Goal: Task Accomplishment & Management: Complete application form

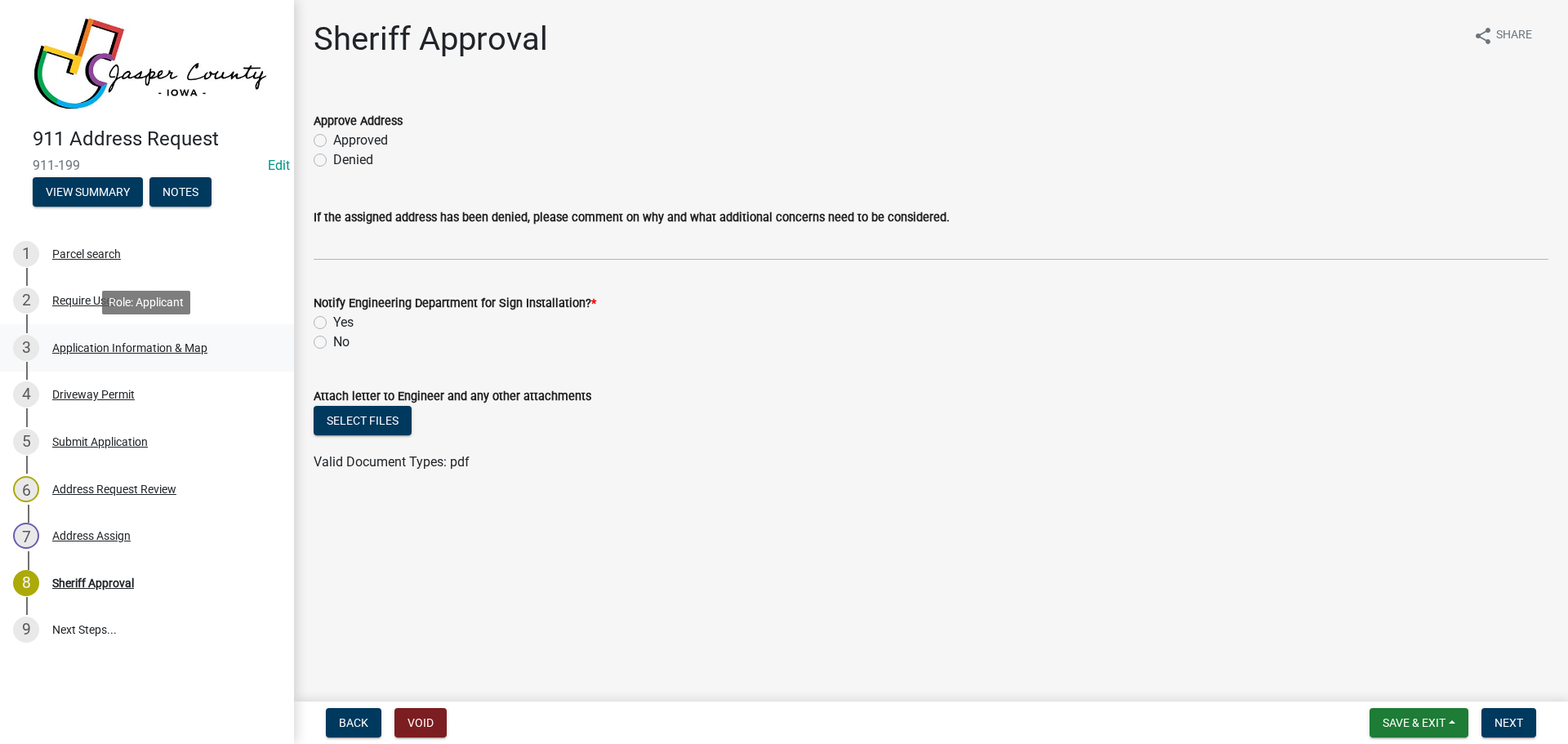
click at [152, 348] on div "Application Information & Map" at bounding box center [129, 347] width 155 height 11
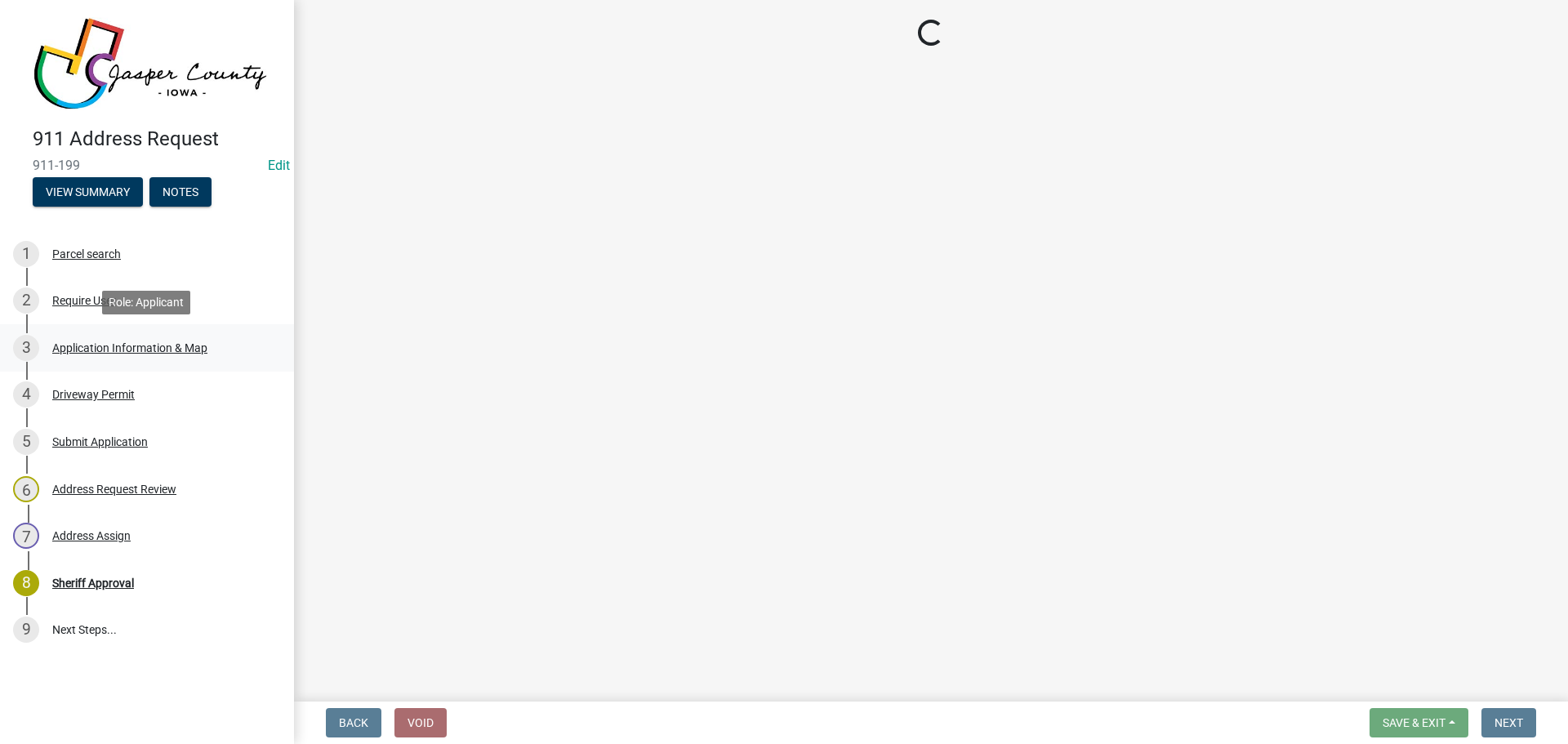
select select "e6b1a67d-ce77-4093-a4ac-4940c5bd1d6f"
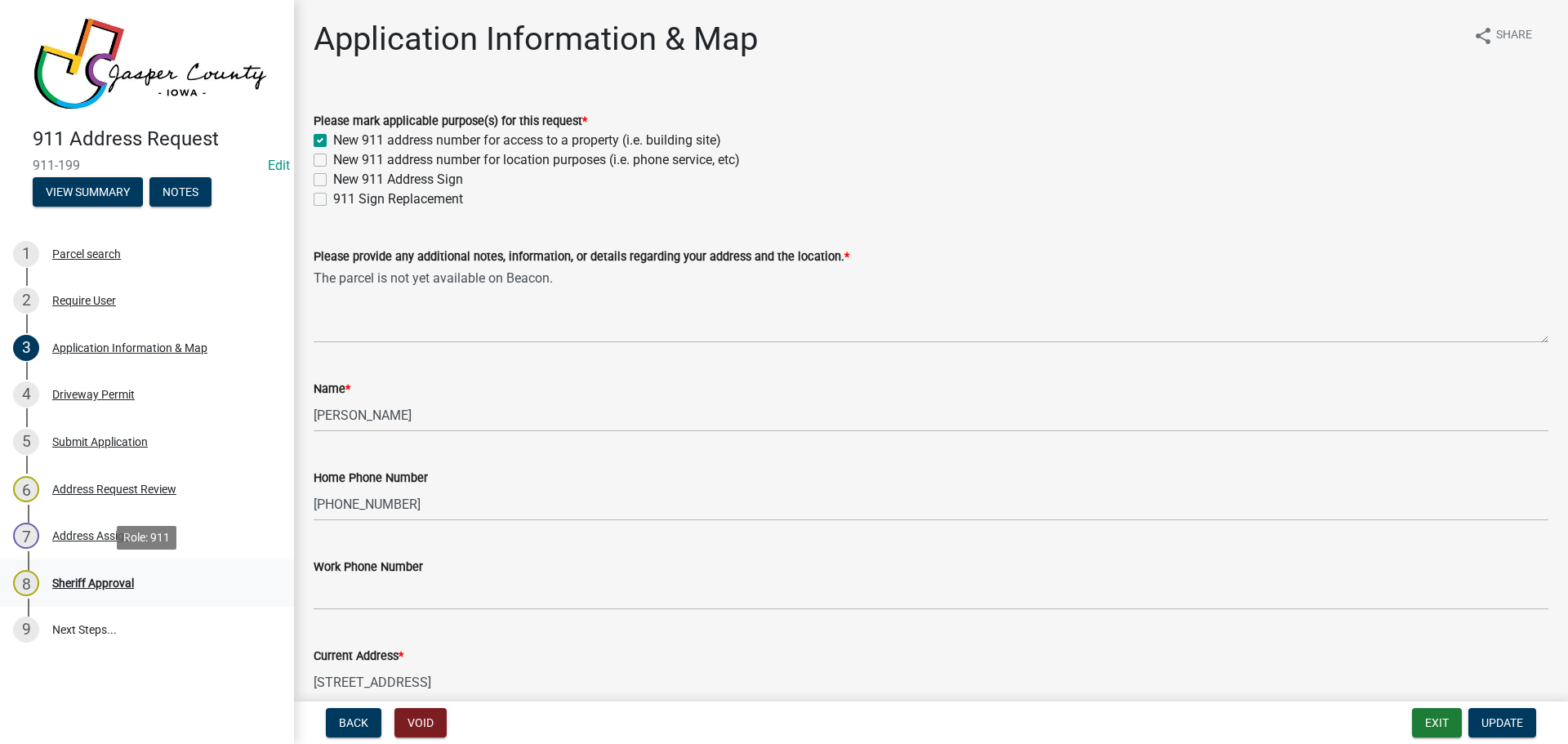
click at [92, 580] on div "Sheriff Approval" at bounding box center [92, 582] width 82 height 11
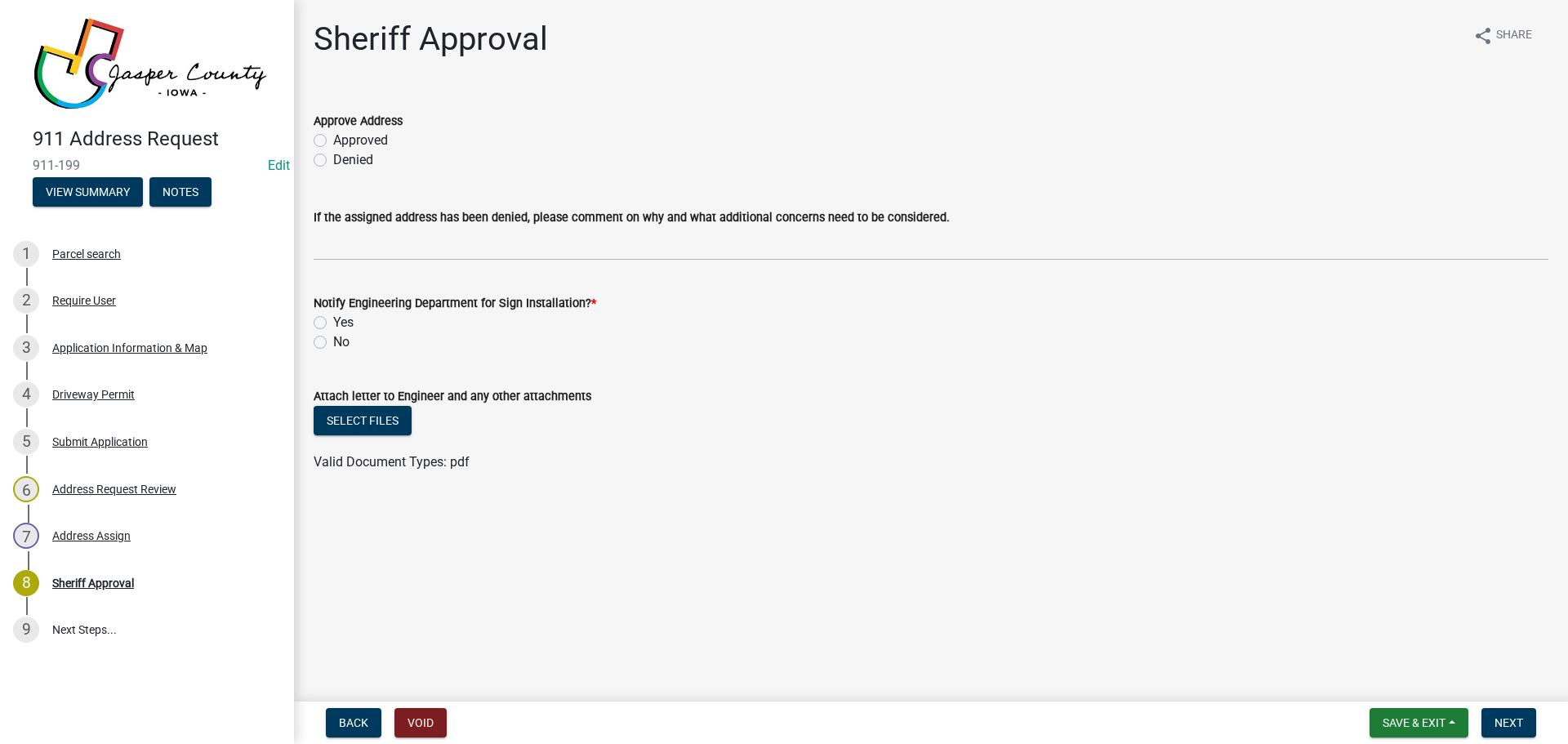
click at [333, 144] on label "Approved" at bounding box center [361, 141] width 55 height 19
click at [333, 142] on input "Approved" at bounding box center [339, 136] width 11 height 11
radio input "true"
click at [333, 325] on label "Yes" at bounding box center [343, 323] width 20 height 19
click at [333, 324] on input "Yes" at bounding box center [339, 318] width 11 height 11
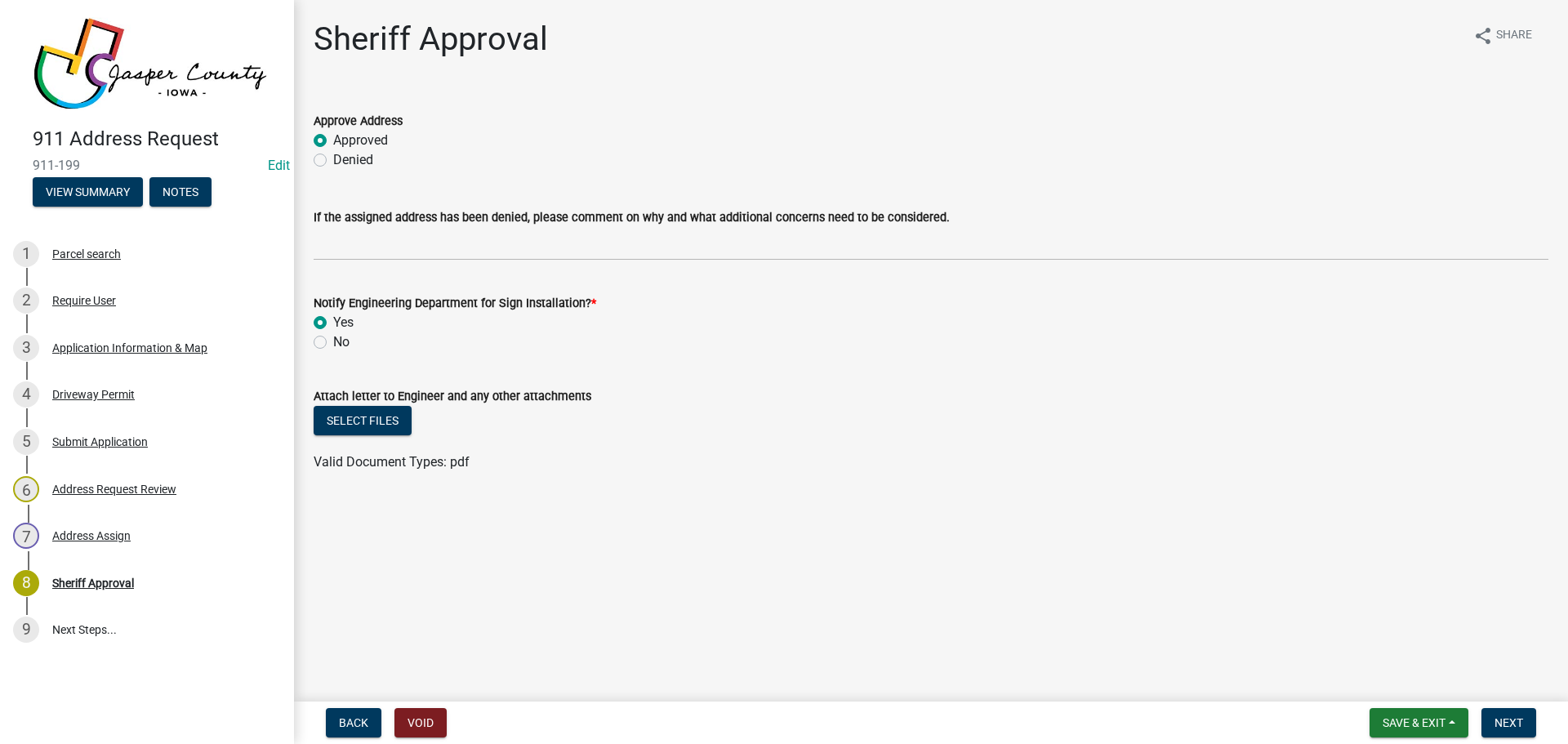
radio input "true"
click at [333, 142] on label "Approved" at bounding box center [361, 141] width 55 height 19
click at [333, 142] on input "Approved" at bounding box center [339, 136] width 11 height 11
radio input "true"
click at [333, 323] on label "Yes" at bounding box center [343, 323] width 20 height 19
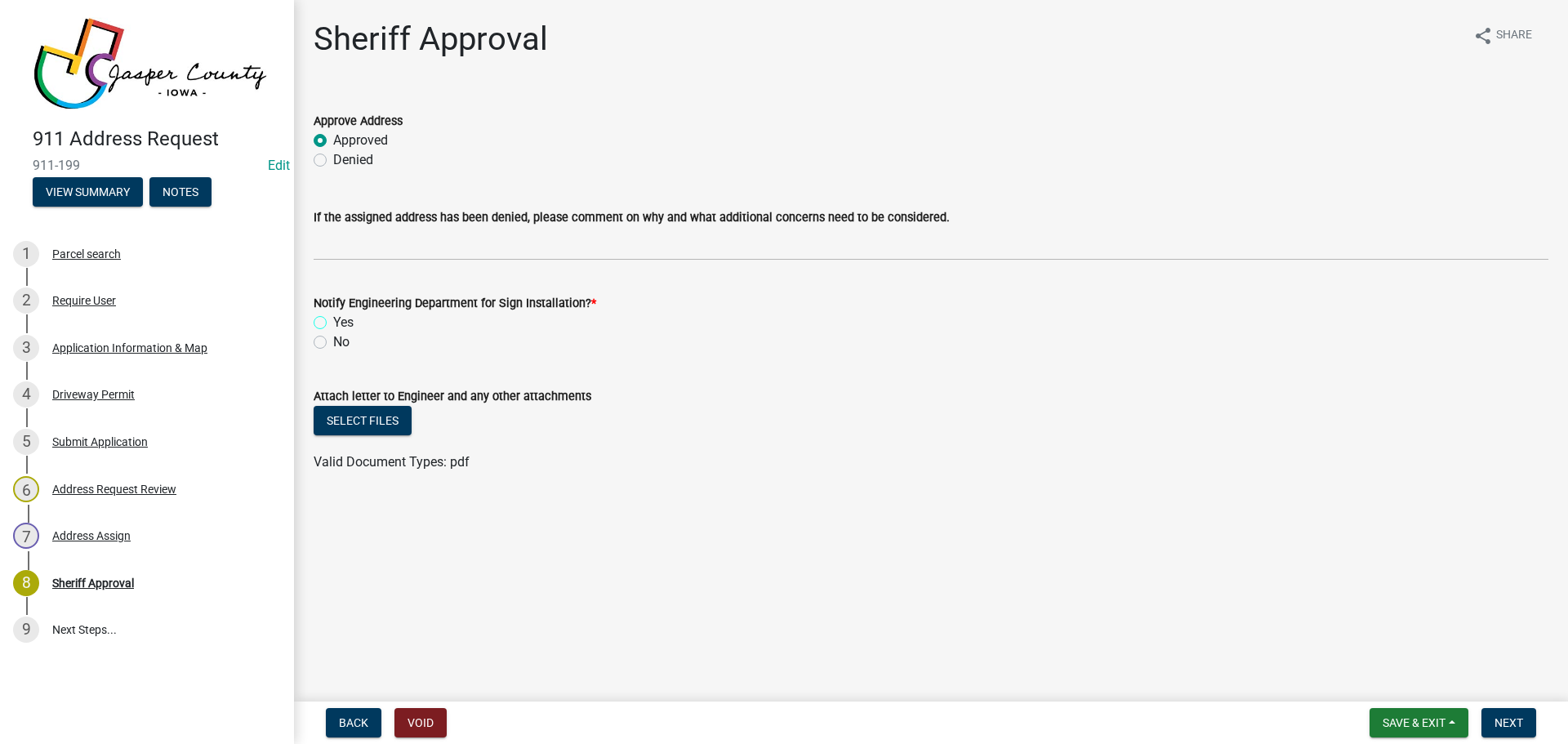
click at [333, 323] on input "Yes" at bounding box center [339, 318] width 11 height 11
radio input "true"
click at [113, 353] on div "Application Information & Map" at bounding box center [129, 347] width 155 height 11
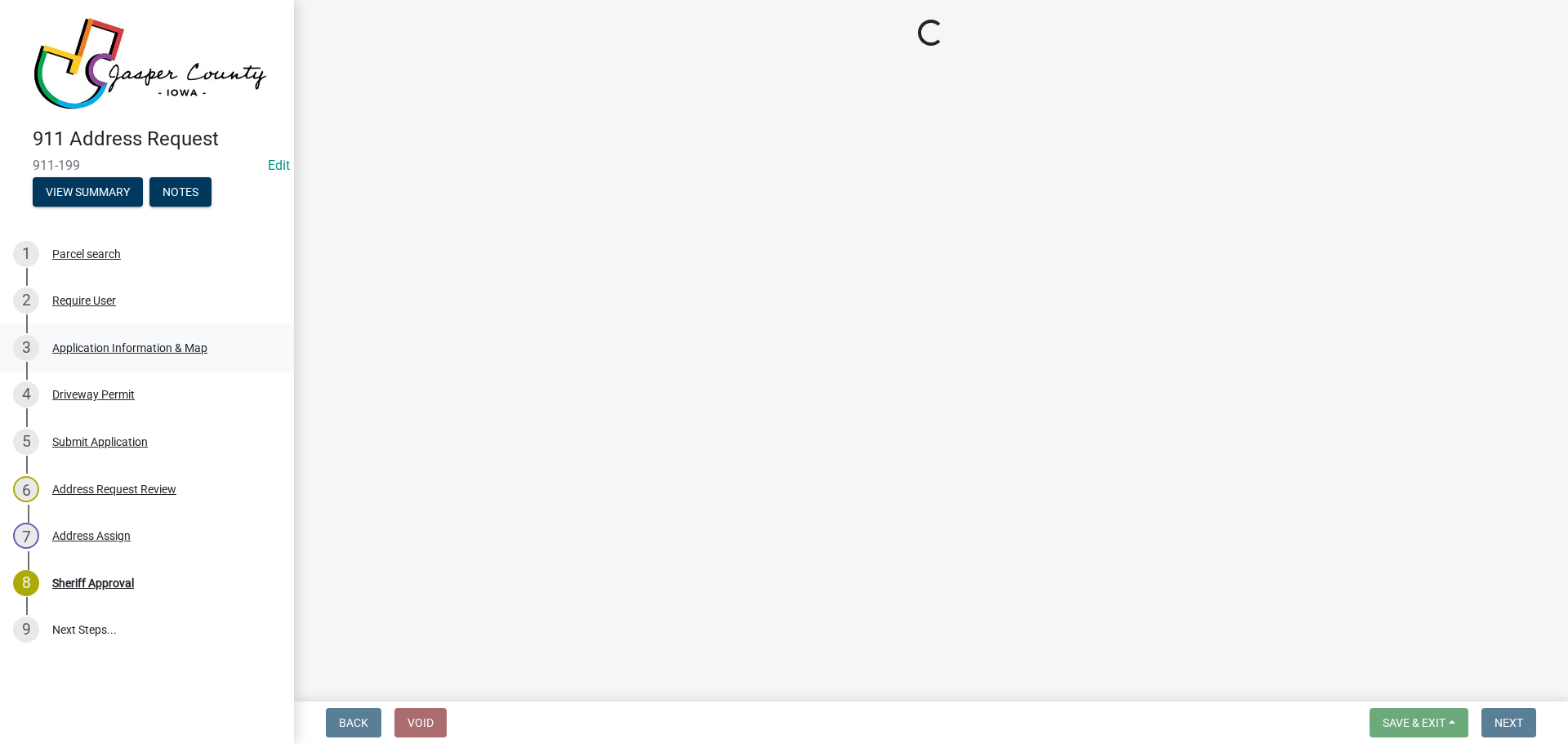
select select "e6b1a67d-ce77-4093-a4ac-4940c5bd1d6f"
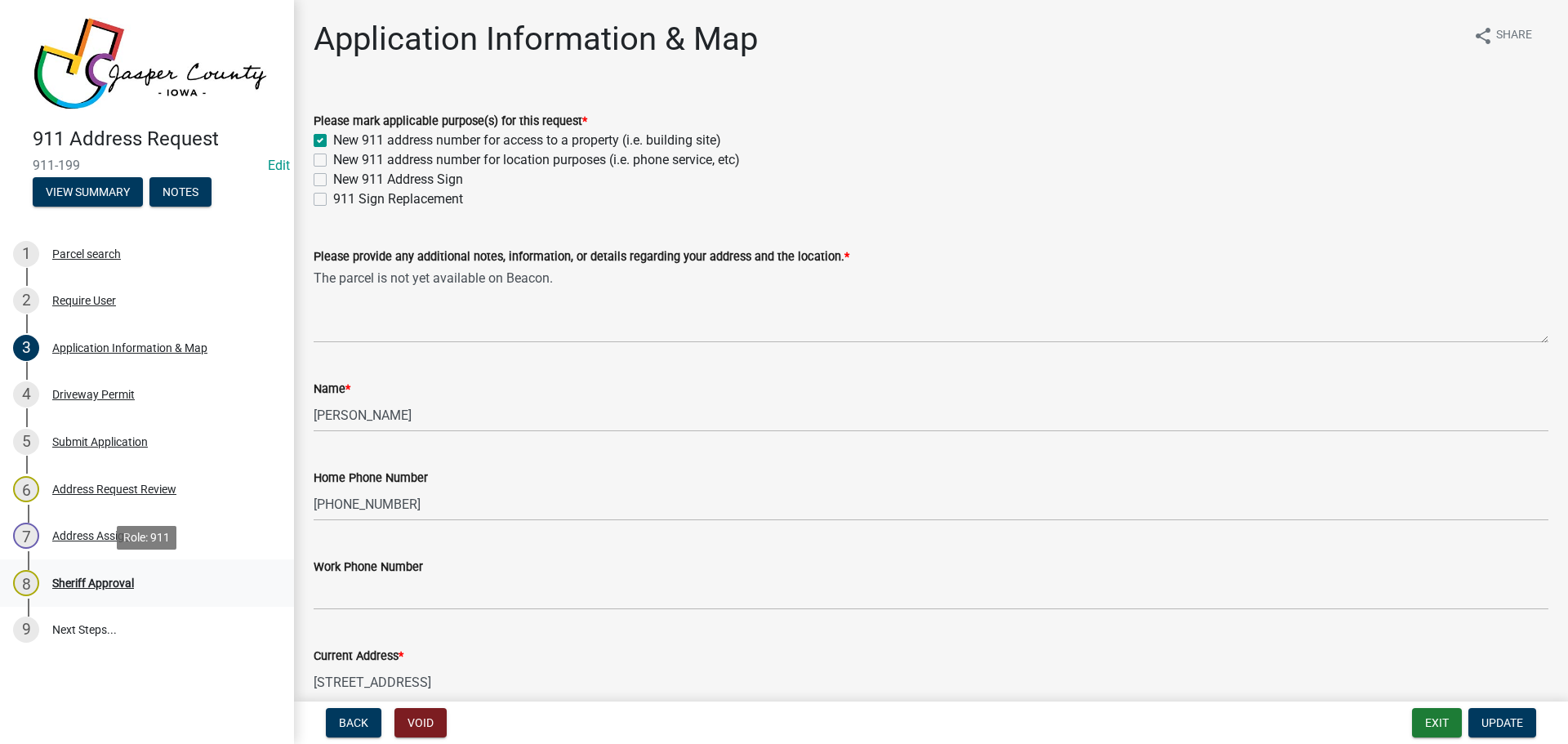
click at [104, 597] on link "8 Sheriff Approval" at bounding box center [147, 583] width 294 height 47
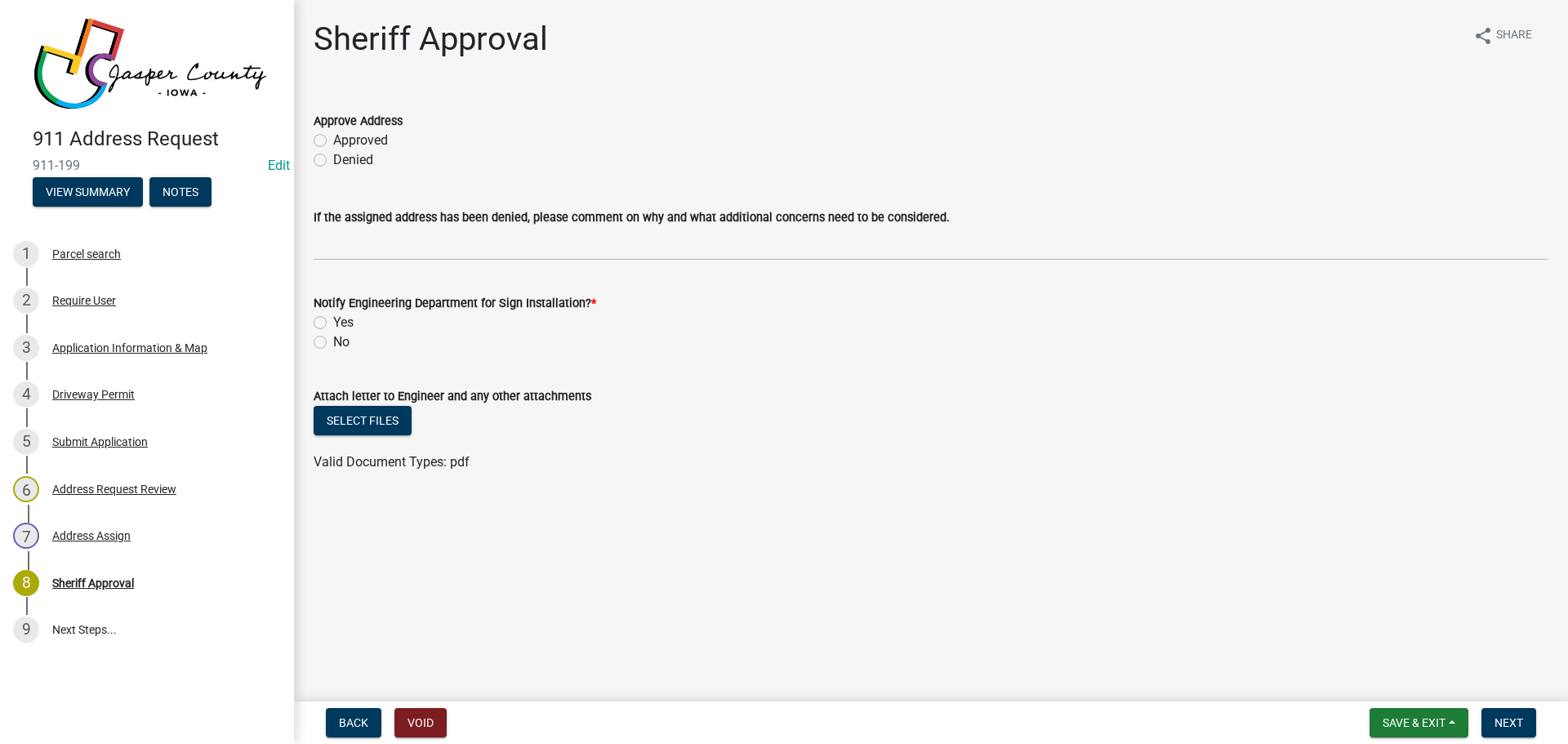
click at [333, 321] on label "Yes" at bounding box center [343, 323] width 20 height 19
click at [333, 321] on input "Yes" at bounding box center [339, 318] width 11 height 11
radio input "true"
click at [333, 139] on label "Approved" at bounding box center [361, 141] width 55 height 19
click at [333, 139] on input "Approved" at bounding box center [339, 136] width 11 height 11
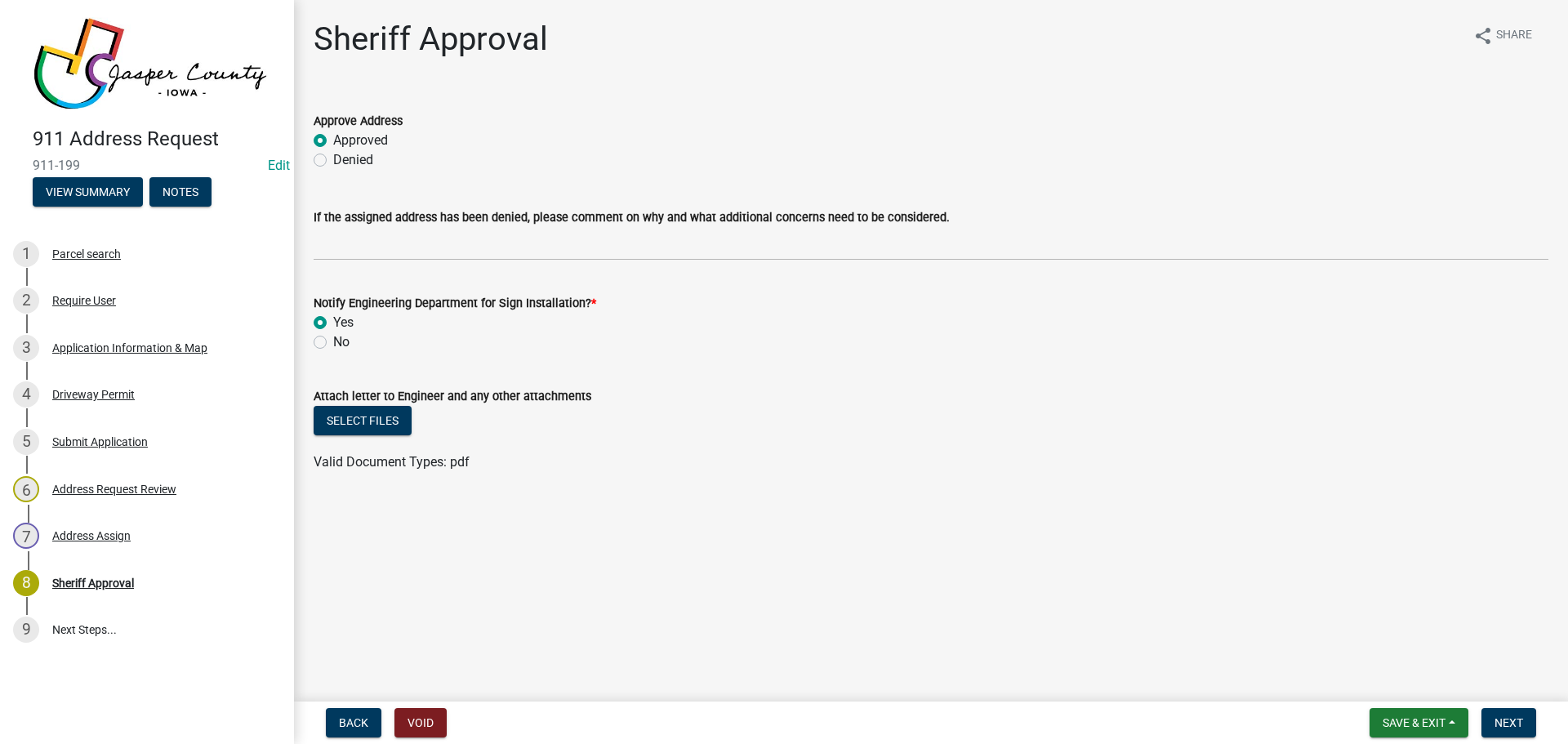
radio input "true"
click at [348, 419] on button "Select files" at bounding box center [362, 419] width 98 height 29
click at [1505, 726] on span "Next" at bounding box center [1508, 722] width 28 height 13
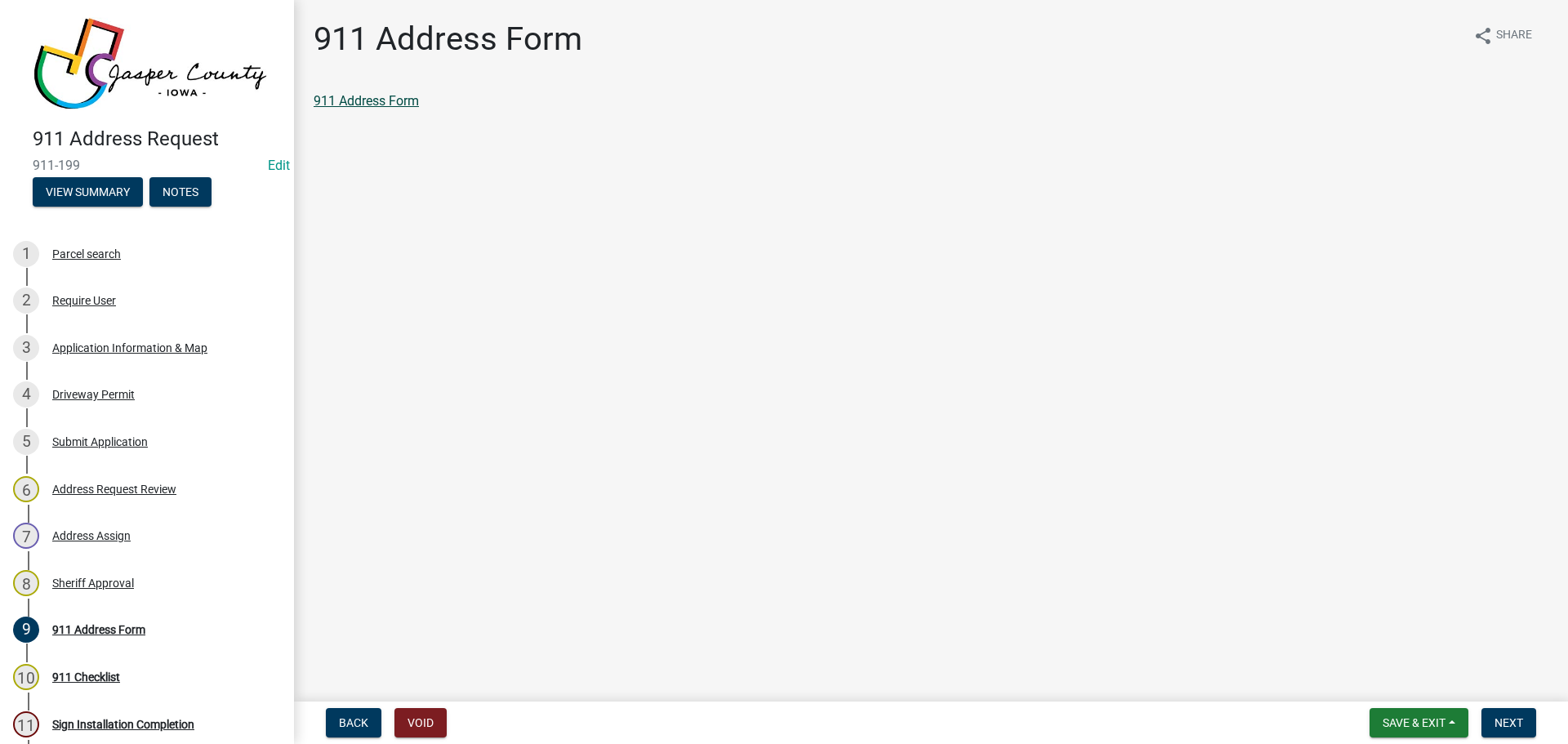
click at [362, 105] on link "911 Address Form" at bounding box center [367, 101] width 106 height 16
click at [1526, 723] on button "Next" at bounding box center [1508, 722] width 55 height 29
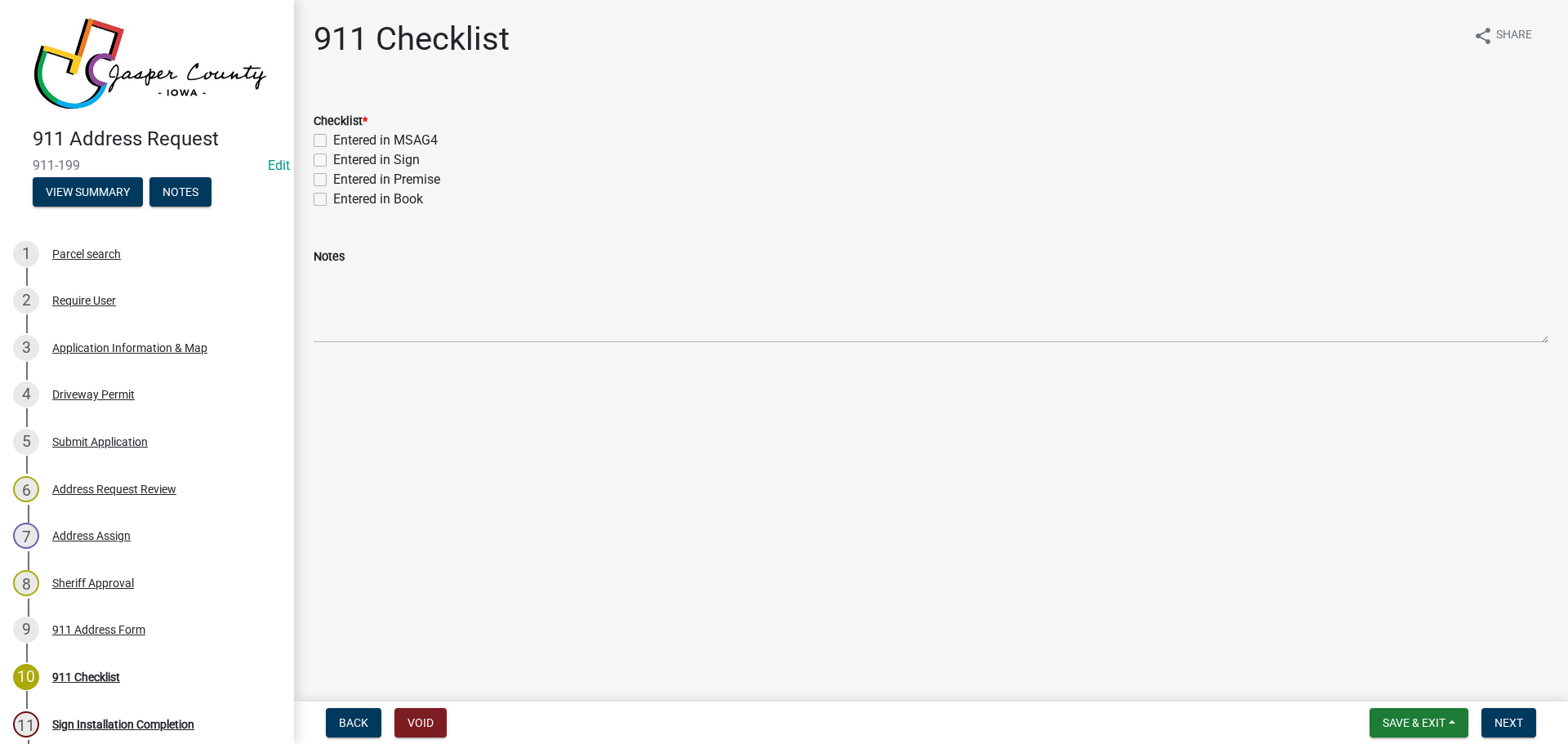
click at [376, 142] on label "Entered in MSAG4" at bounding box center [385, 141] width 105 height 19
click at [344, 142] on input "Entered in MSAG4" at bounding box center [339, 136] width 11 height 11
checkbox input "true"
checkbox input "false"
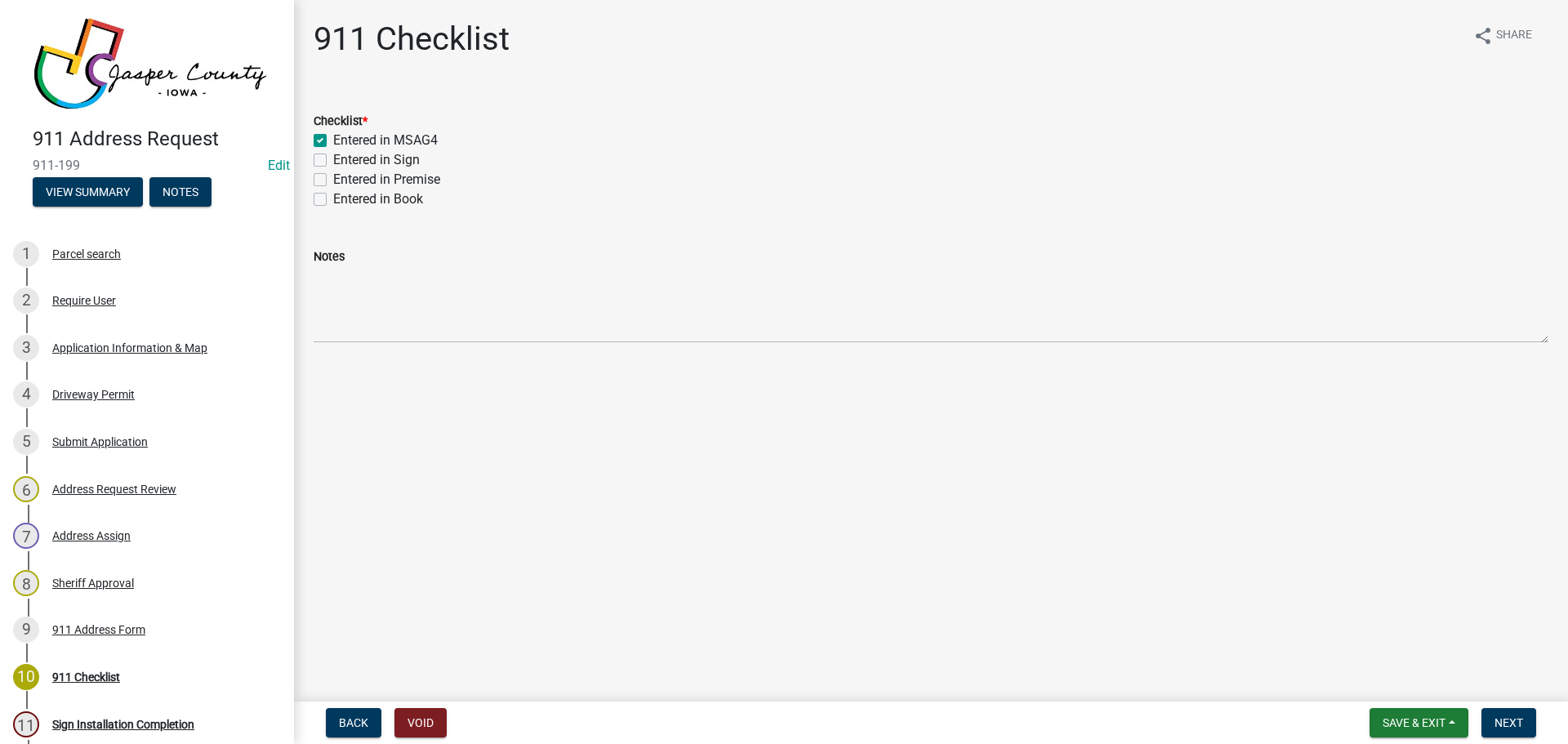
checkbox input "false"
click at [374, 155] on label "Entered in Sign" at bounding box center [376, 160] width 86 height 19
click at [344, 155] on input "Entered in Sign" at bounding box center [339, 156] width 11 height 11
checkbox input "true"
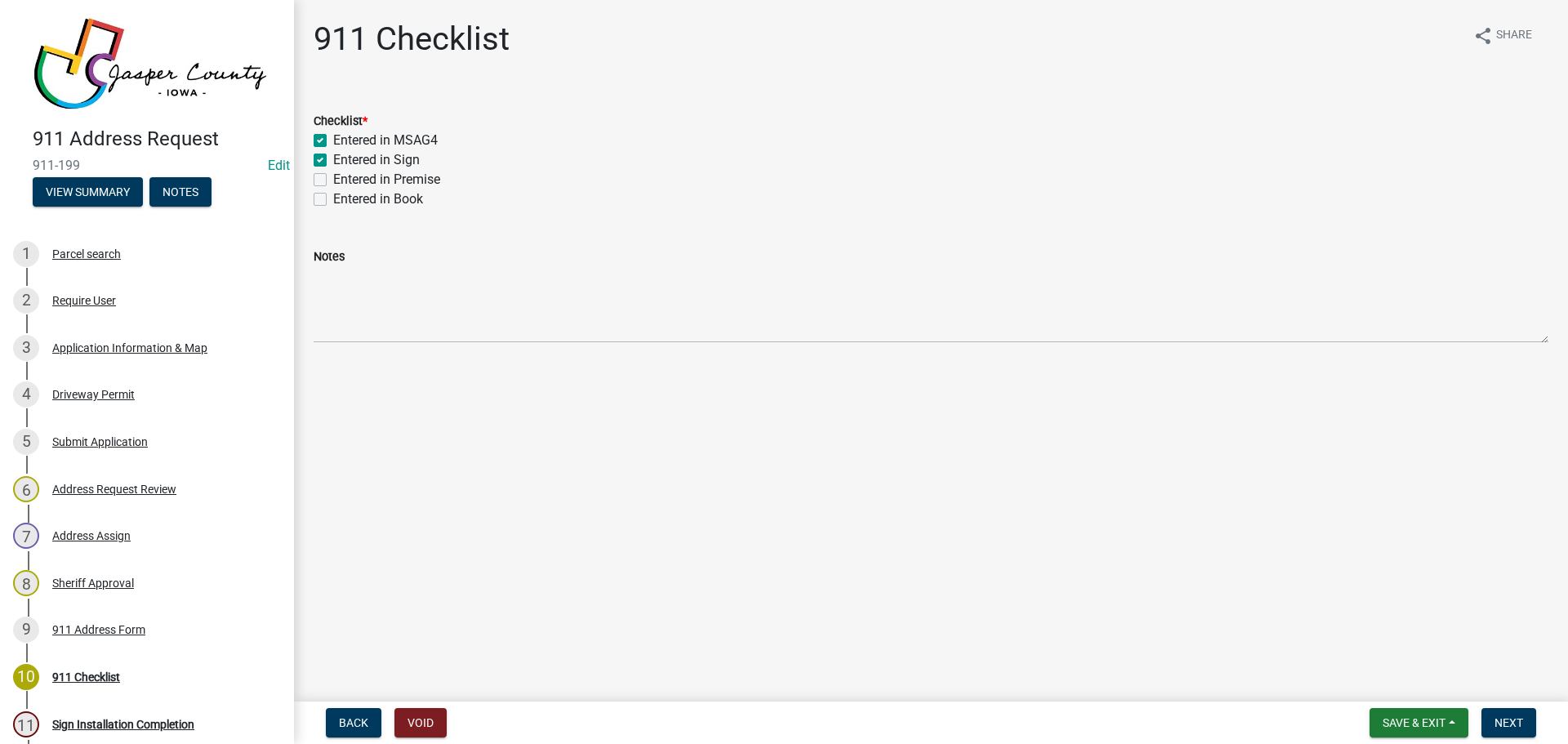
checkbox input "true"
checkbox input "false"
click at [373, 183] on label "Entered in Premise" at bounding box center [387, 179] width 107 height 19
click at [344, 180] on input "Entered in Premise" at bounding box center [339, 175] width 11 height 11
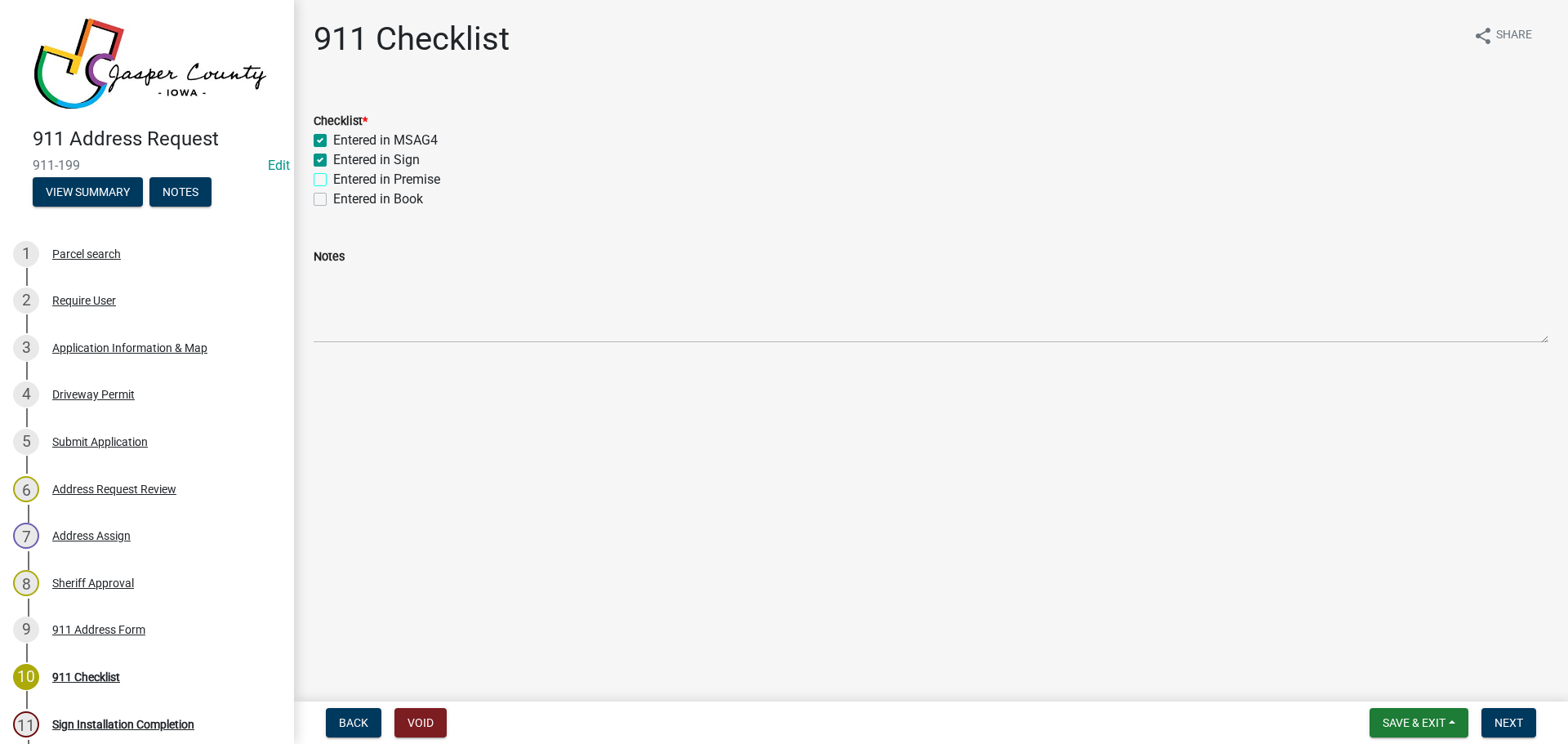
checkbox input "true"
click at [376, 194] on label "Entered in Book" at bounding box center [378, 199] width 90 height 19
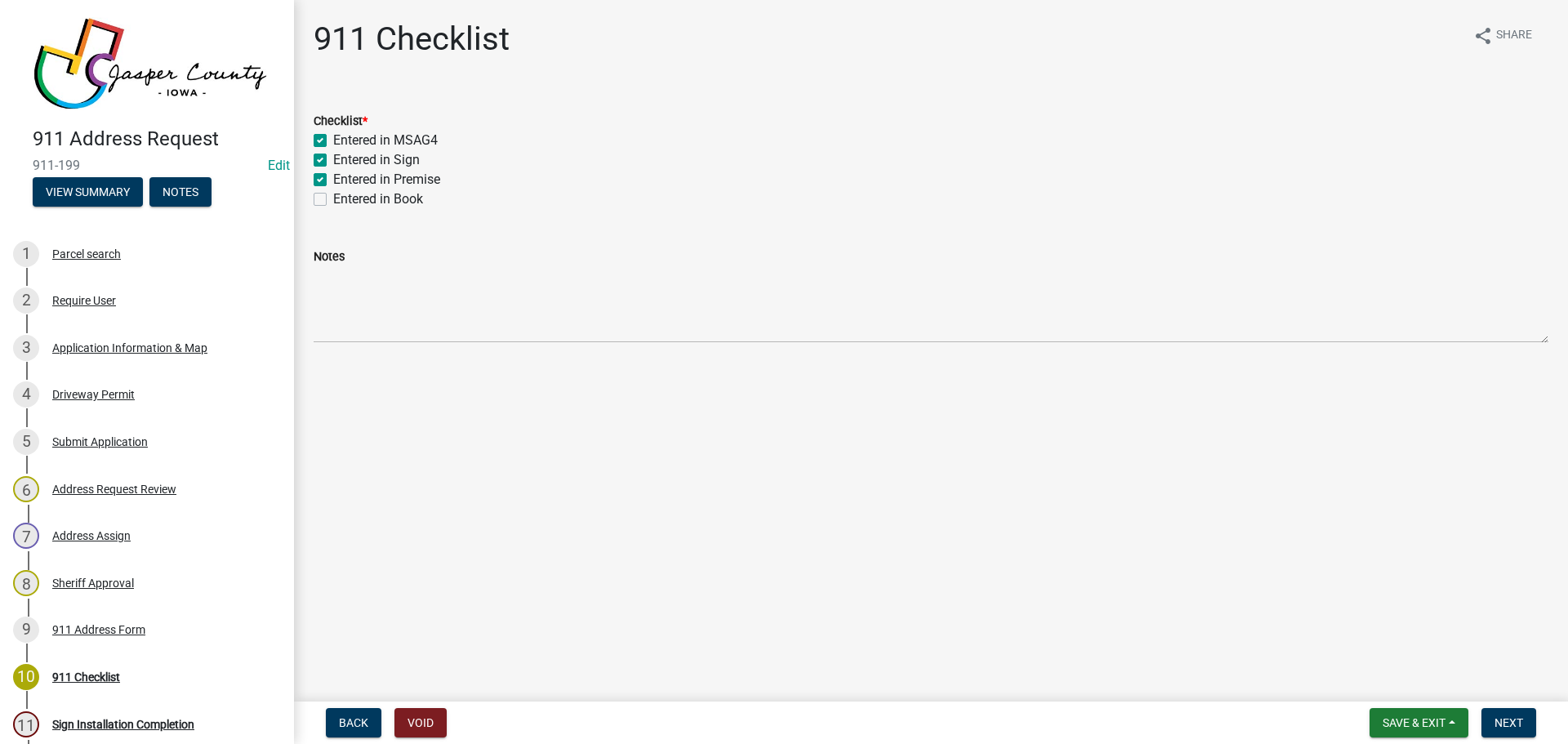
click at [344, 194] on input "Entered in Book" at bounding box center [339, 194] width 11 height 11
checkbox input "true"
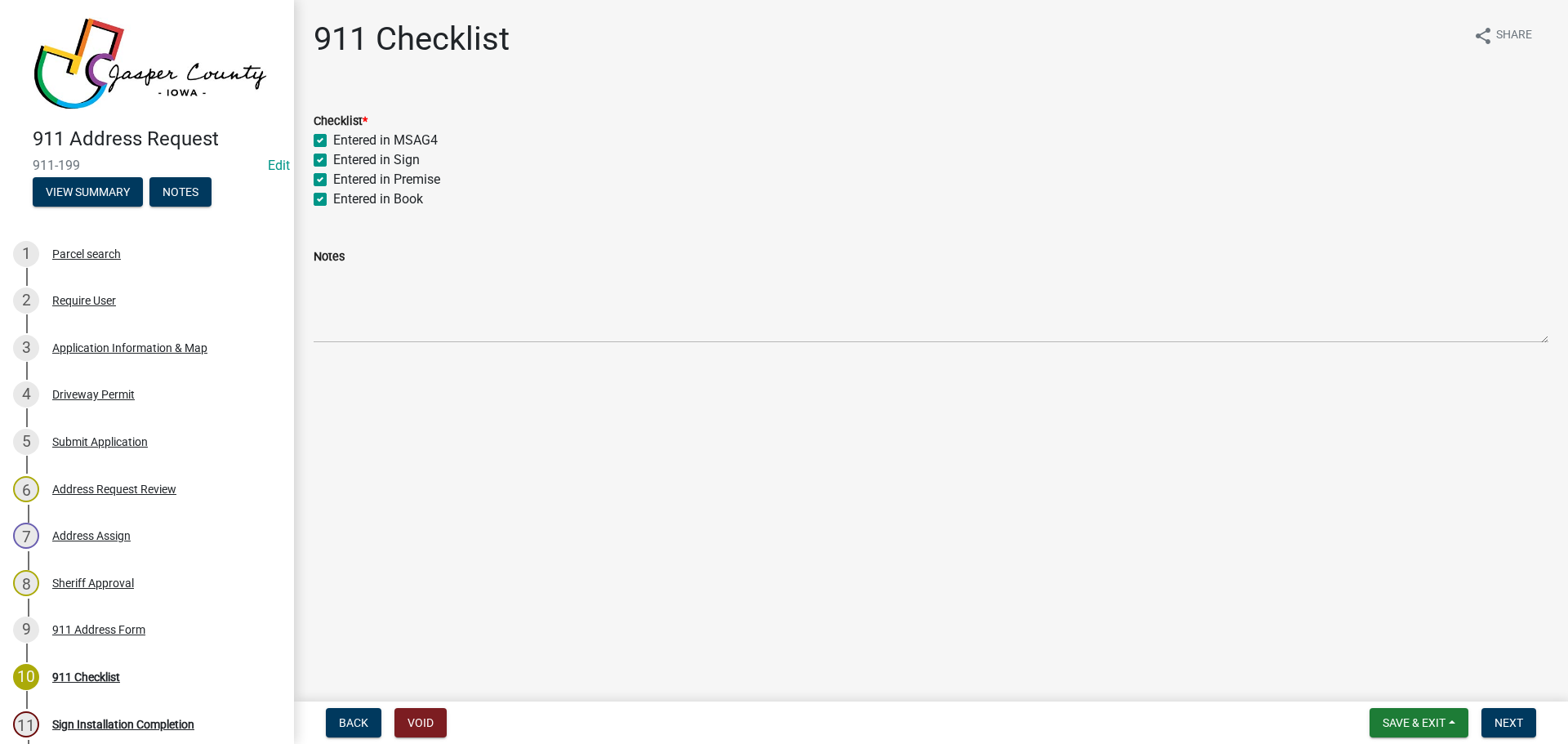
checkbox input "true"
click at [1502, 714] on button "Next" at bounding box center [1508, 722] width 55 height 29
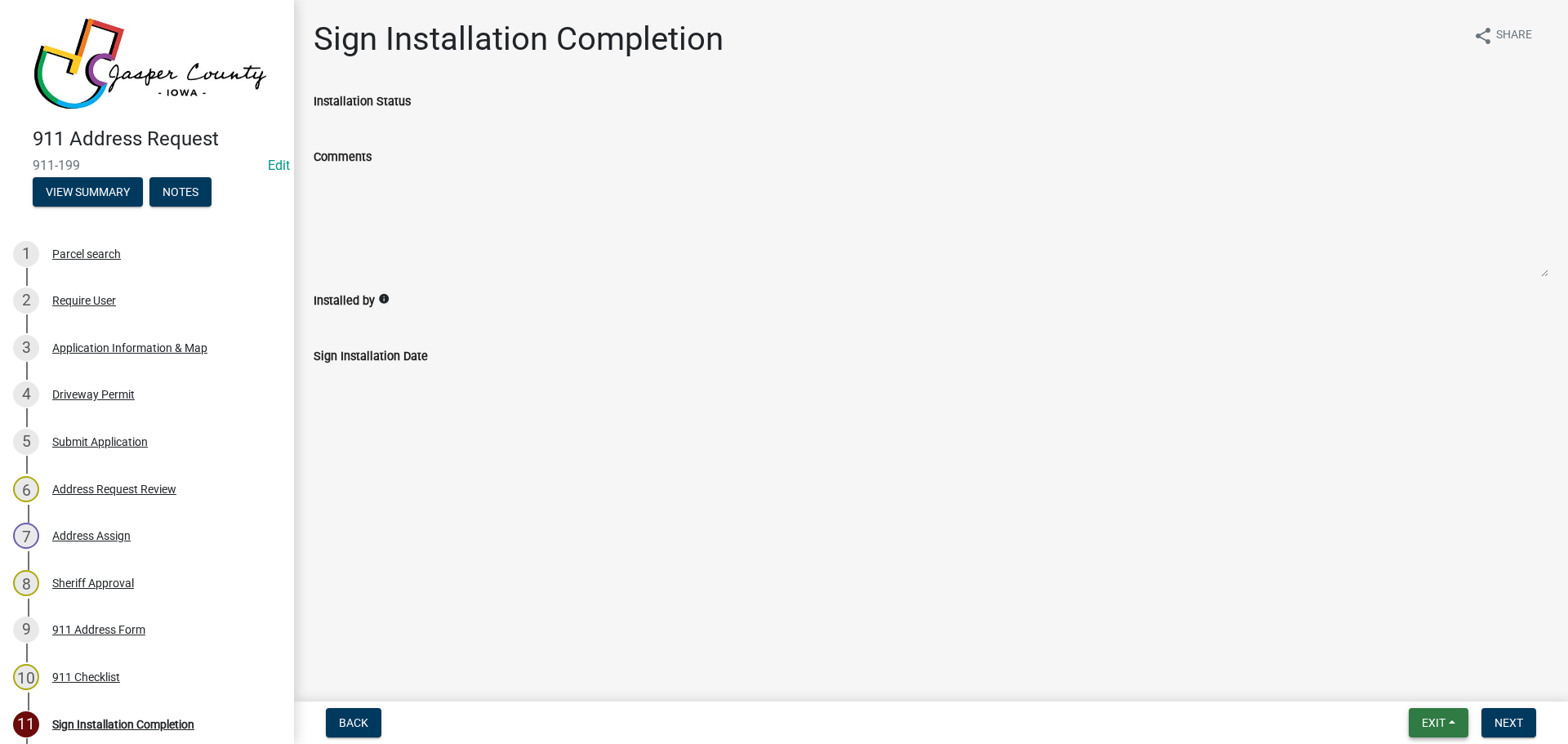
click at [1444, 725] on span "Exit" at bounding box center [1433, 722] width 24 height 13
click at [1418, 677] on button "Save & Exit" at bounding box center [1403, 680] width 131 height 40
